Goal: Browse casually: Explore the website without a specific task or goal

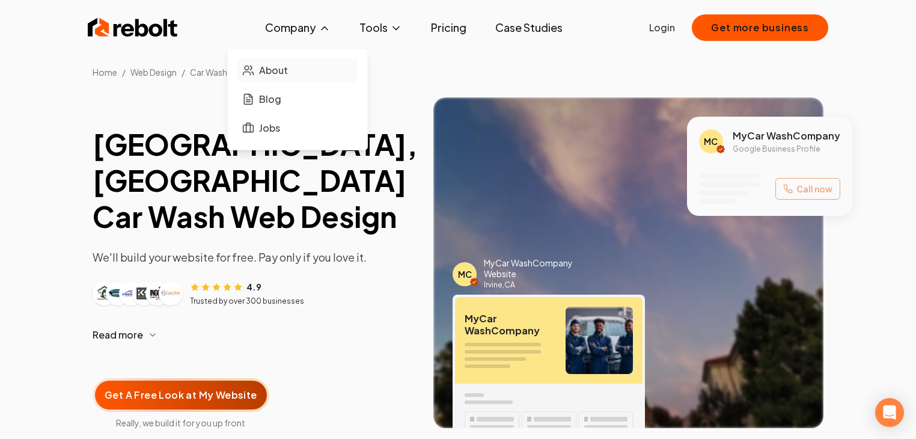
click at [259, 78] on span "About" at bounding box center [273, 70] width 29 height 14
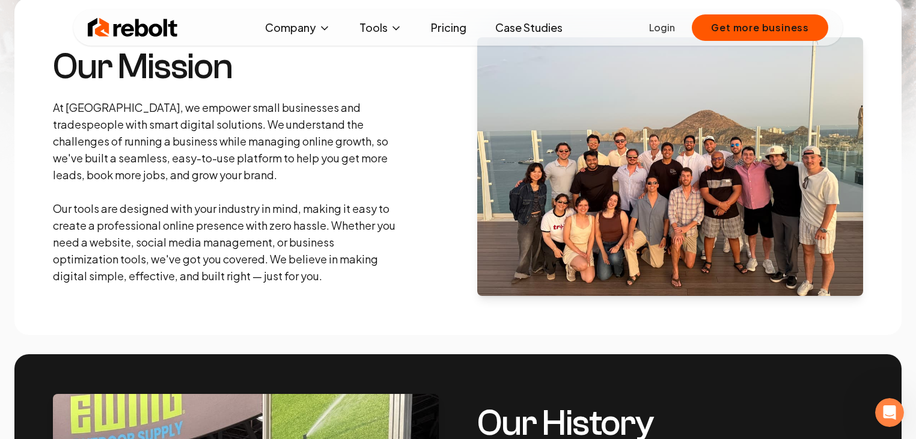
scroll to position [232, 0]
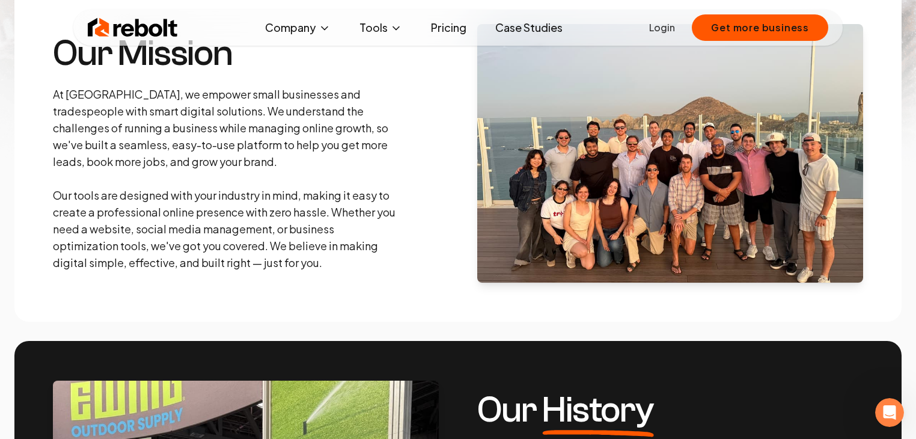
click at [675, 266] on img at bounding box center [670, 153] width 386 height 258
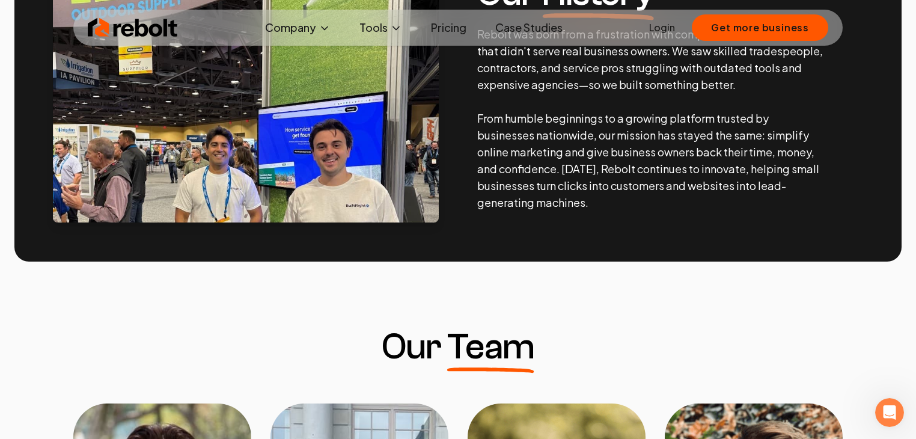
scroll to position [0, 0]
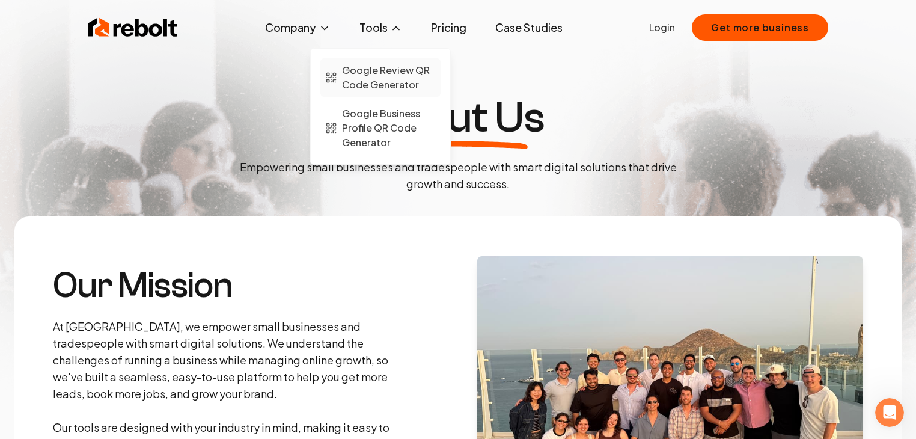
click at [368, 92] on span "Google Review QR Code Generator" at bounding box center [389, 77] width 94 height 29
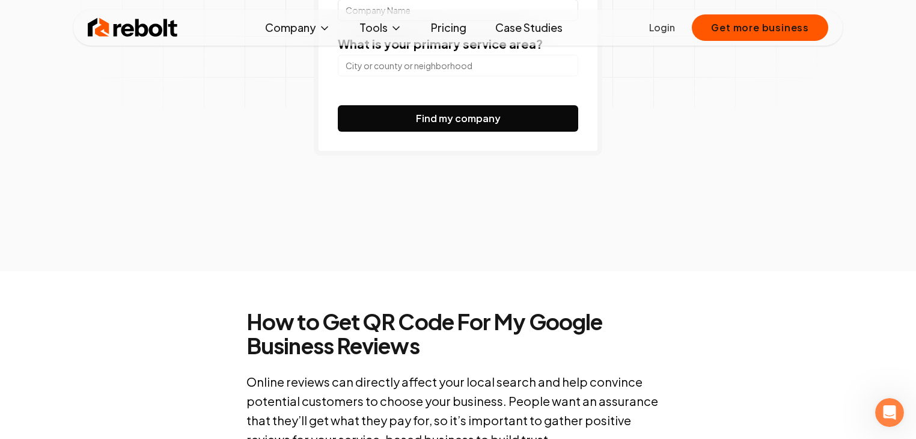
scroll to position [330, 0]
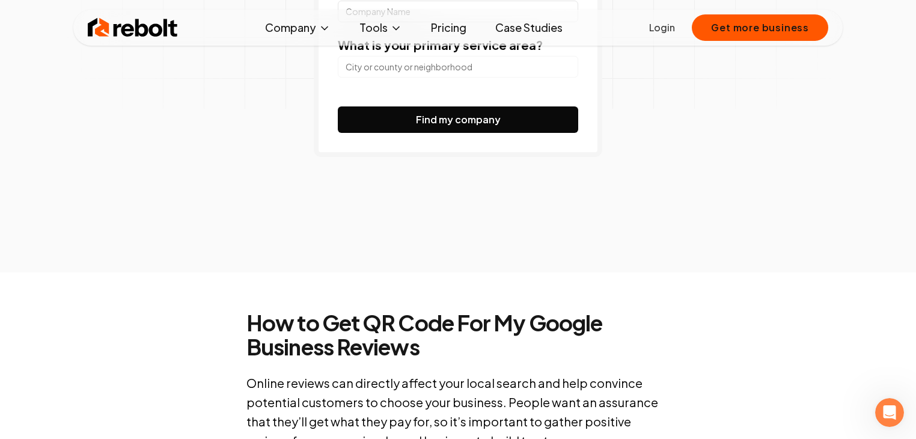
click at [447, 36] on link "Pricing" at bounding box center [448, 28] width 55 height 24
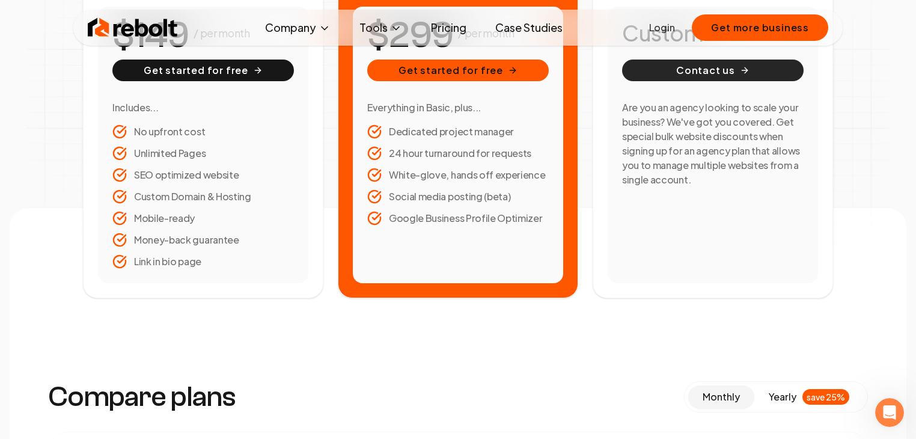
scroll to position [238, 0]
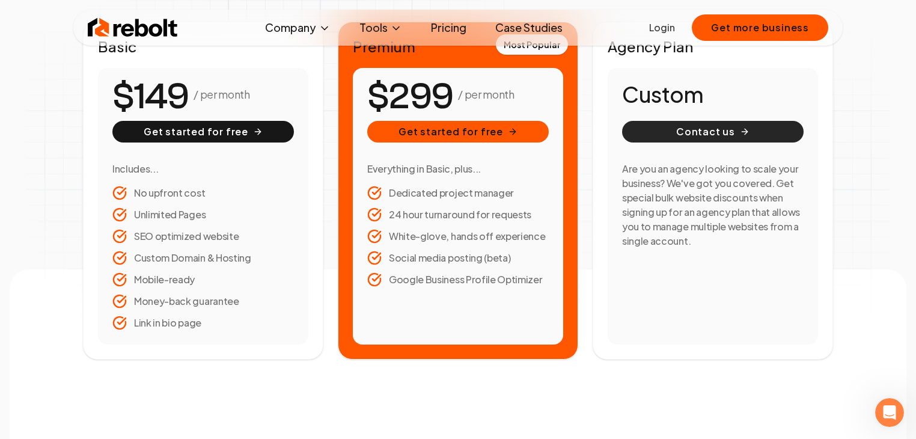
click at [765, 142] on button "Contact us" at bounding box center [712, 132] width 181 height 22
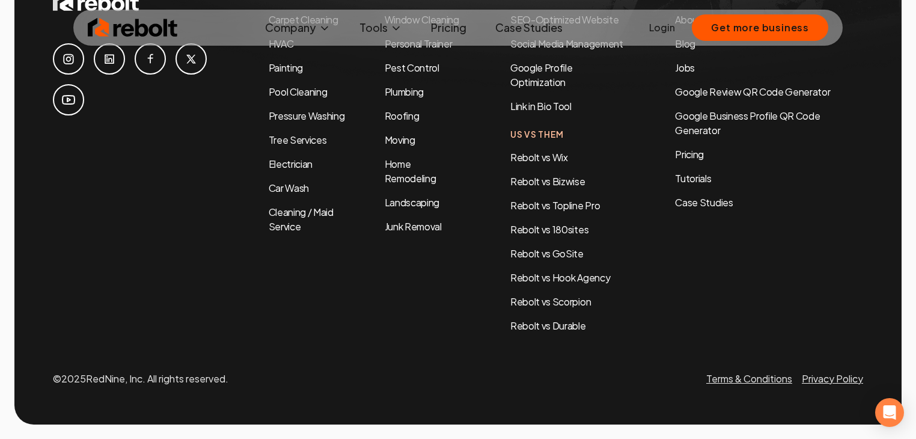
scroll to position [3177, 0]
click at [291, 26] on link "Carpet Cleaning" at bounding box center [304, 19] width 70 height 13
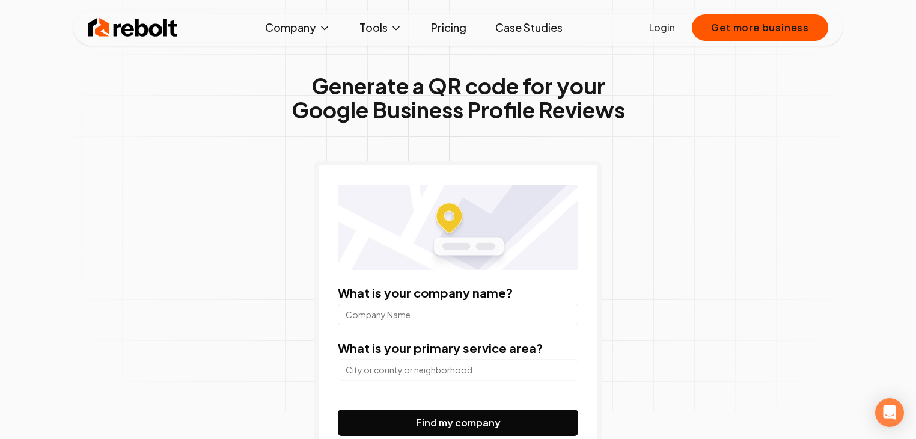
scroll to position [28, 0]
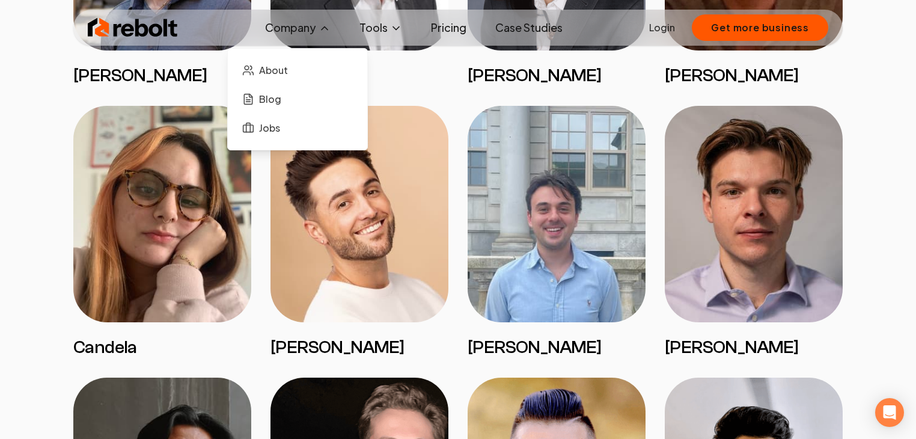
scroll to position [1190, 0]
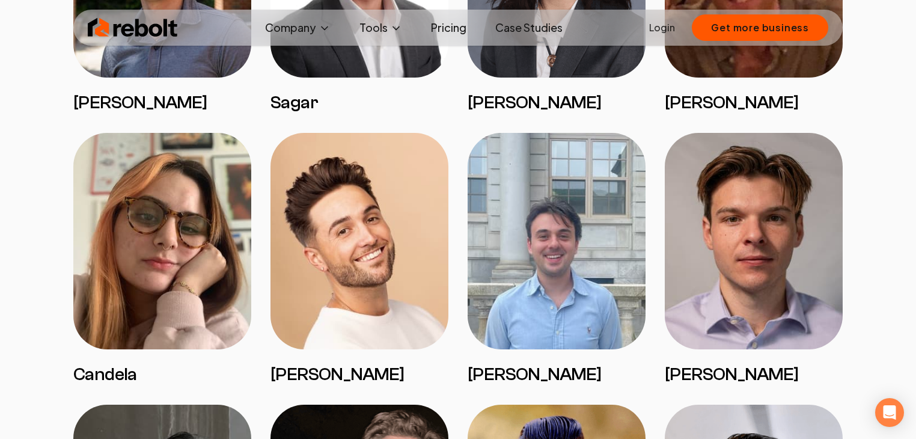
click at [549, 34] on link "Case Studies" at bounding box center [528, 28] width 87 height 24
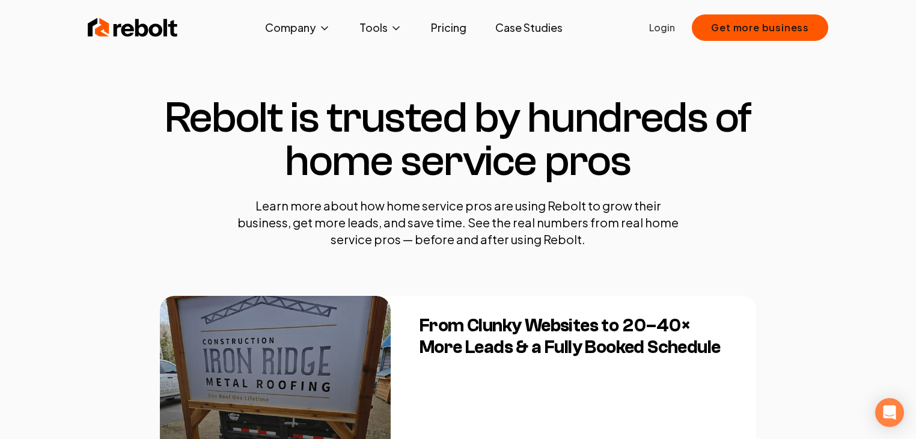
scroll to position [1, 0]
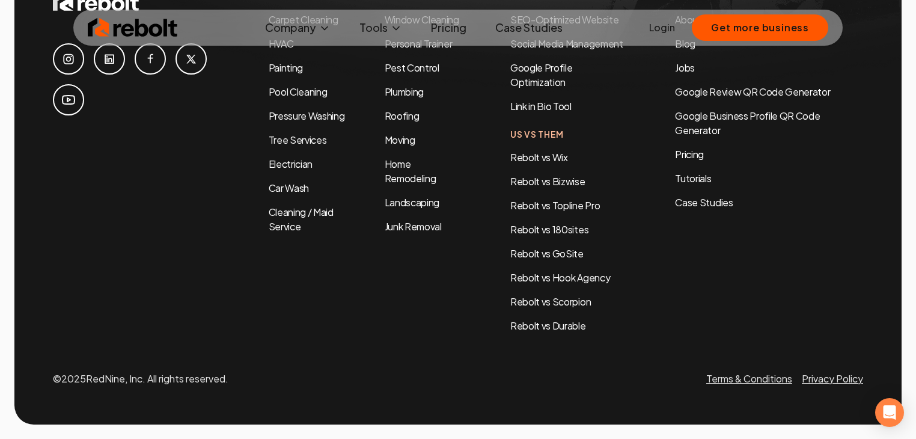
scroll to position [4573, 0]
click at [73, 64] on icon at bounding box center [68, 59] width 10 height 10
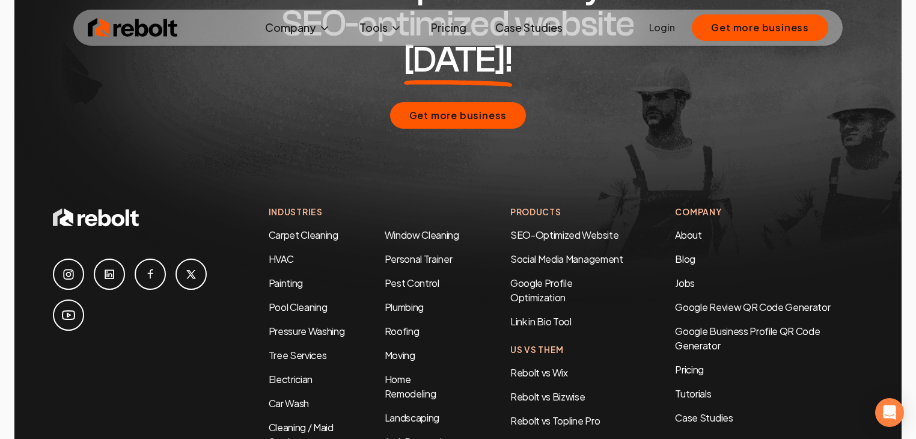
scroll to position [3943, 0]
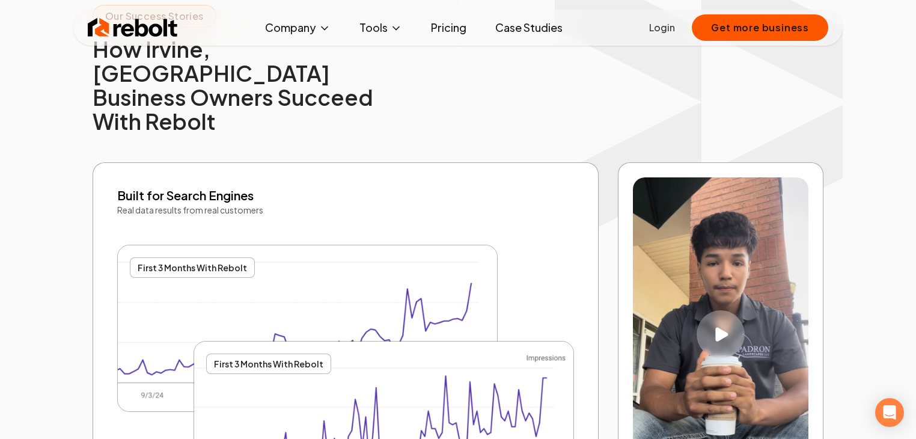
scroll to position [2307, 0]
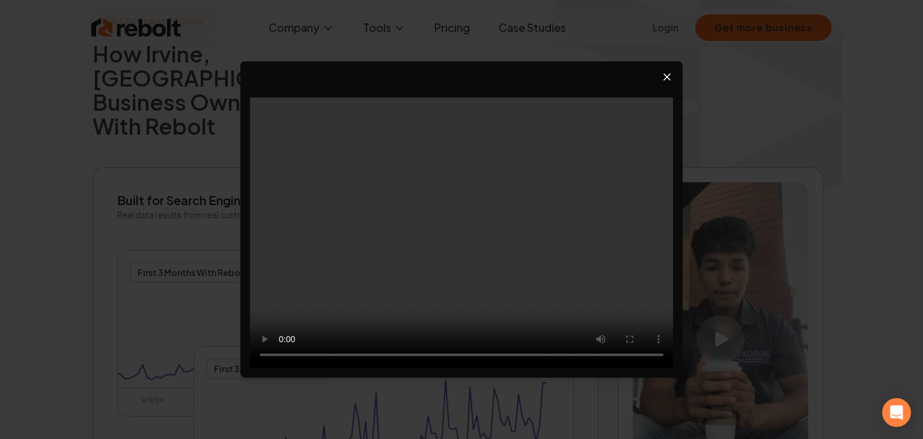
click at [664, 74] on icon "Close video player" at bounding box center [667, 77] width 6 height 6
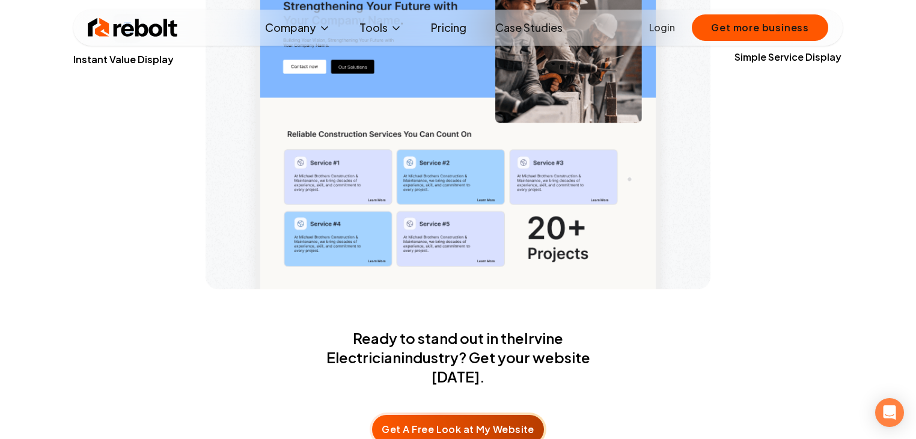
scroll to position [3322, 0]
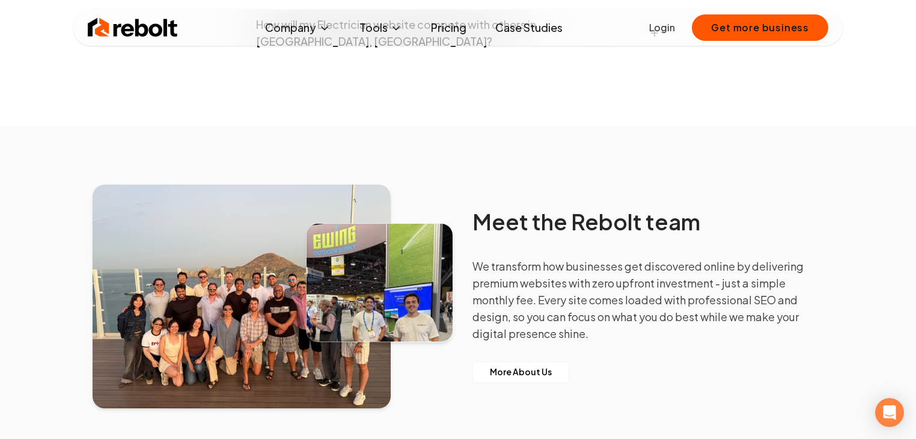
scroll to position [5037, 0]
